Goal: Task Accomplishment & Management: Manage account settings

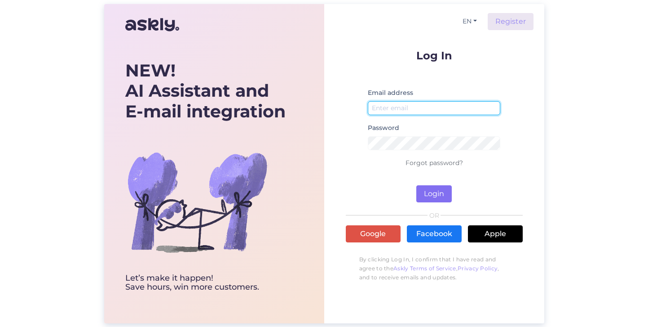
type input "[EMAIL_ADDRESS][DOMAIN_NAME]"
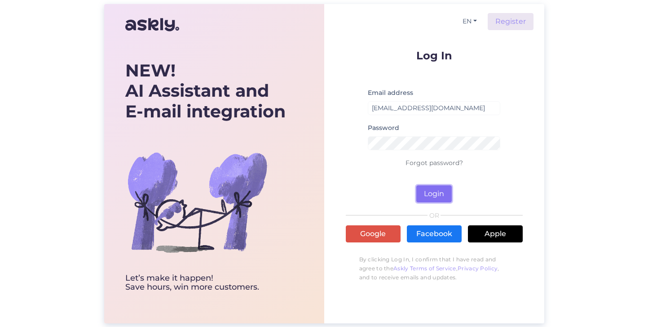
click at [441, 194] on button "Login" at bounding box center [433, 193] width 35 height 17
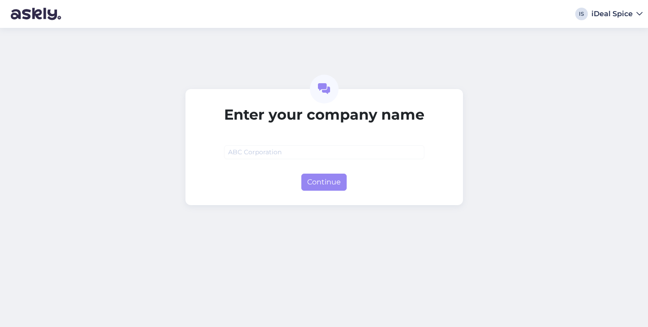
click at [622, 17] on div "iDeal Spice" at bounding box center [612, 13] width 41 height 7
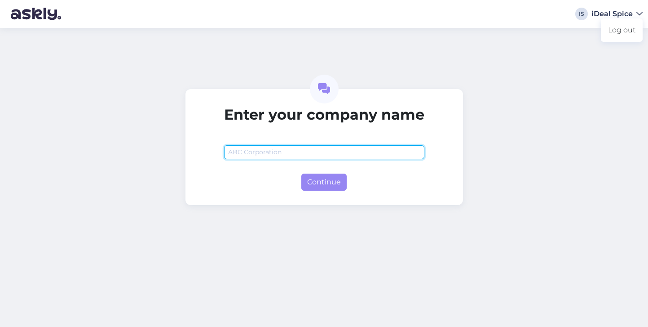
click at [379, 150] on input "text" at bounding box center [324, 152] width 200 height 14
type input "C&C"
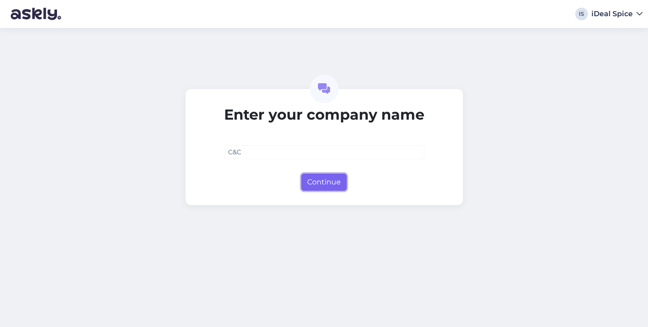
click at [343, 181] on button "Continue" at bounding box center [323, 181] width 45 height 17
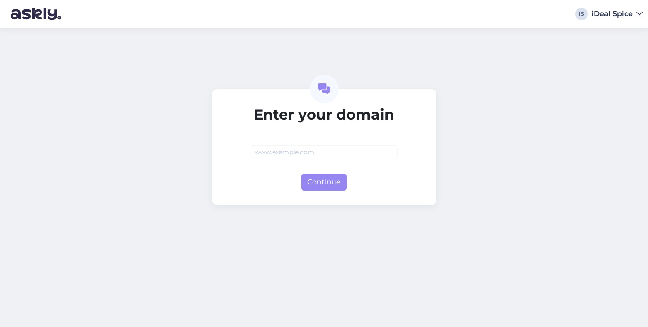
click at [629, 10] on div "iDeal Spice" at bounding box center [612, 13] width 41 height 7
click at [620, 34] on div "Log out" at bounding box center [622, 30] width 42 height 16
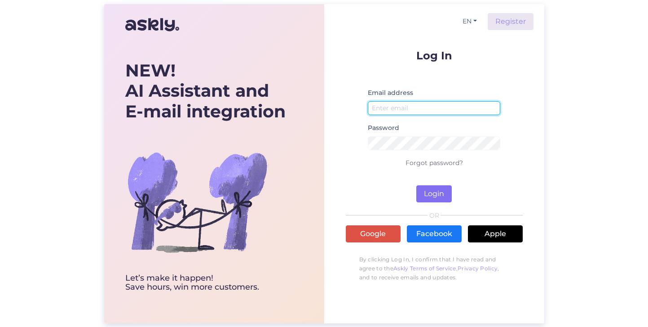
type input "[EMAIL_ADDRESS][DOMAIN_NAME]"
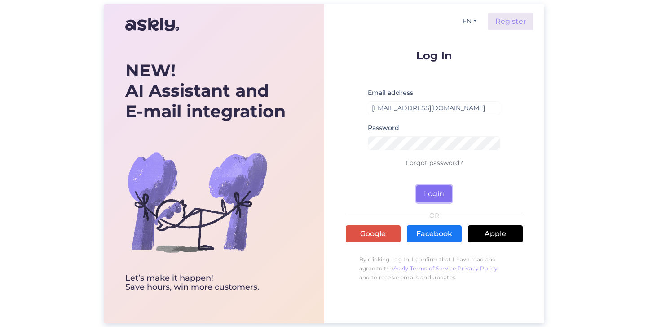
click at [436, 189] on button "Login" at bounding box center [433, 193] width 35 height 17
